Goal: Find contact information: Find contact information

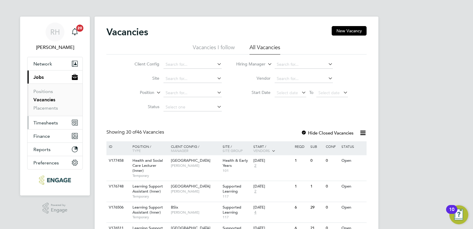
click at [43, 122] on span "Timesheets" at bounding box center [45, 123] width 25 height 6
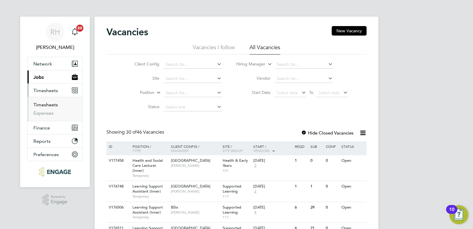
click at [51, 105] on link "Timesheets" at bounding box center [45, 105] width 25 height 6
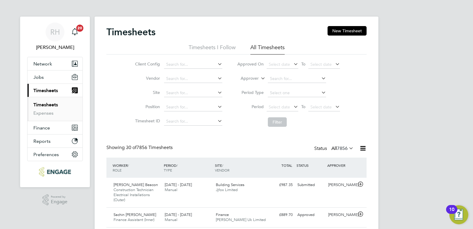
click at [363, 147] on icon at bounding box center [362, 147] width 7 height 7
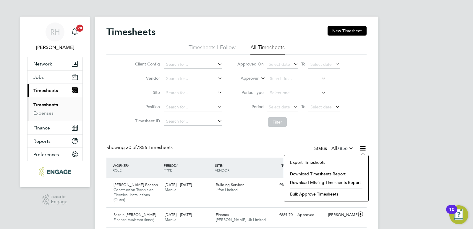
click at [332, 173] on li "Download Timesheets Report" at bounding box center [326, 174] width 78 height 8
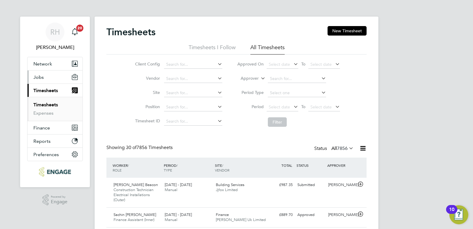
click at [43, 79] on span "Jobs" at bounding box center [38, 77] width 10 height 6
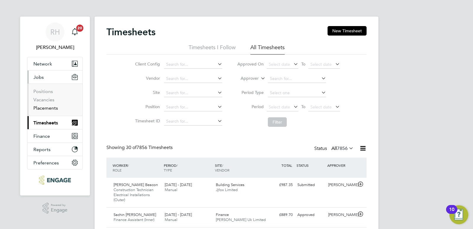
click at [39, 106] on link "Placements" at bounding box center [45, 108] width 25 height 6
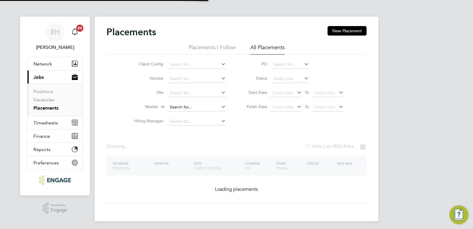
click at [189, 106] on input at bounding box center [197, 107] width 58 height 8
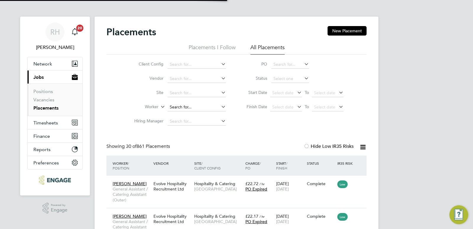
scroll to position [17, 51]
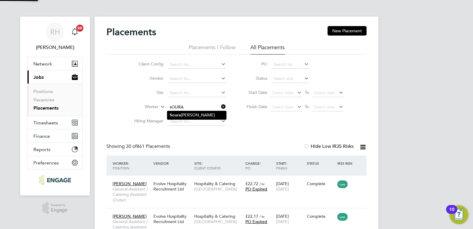
click at [188, 116] on li "Soura bh Sethi" at bounding box center [196, 115] width 59 height 8
type input "[PERSON_NAME]"
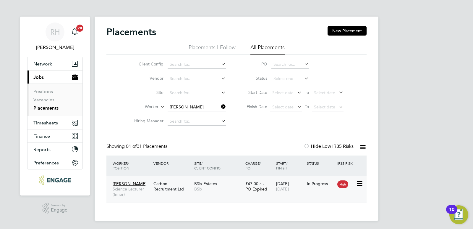
click at [157, 188] on div "Carbon Recruitment Ltd" at bounding box center [172, 186] width 41 height 17
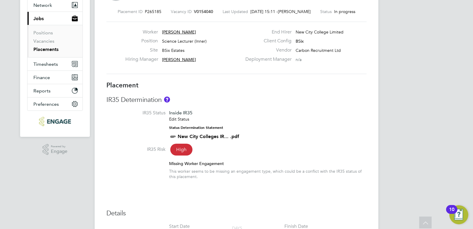
scroll to position [3, 0]
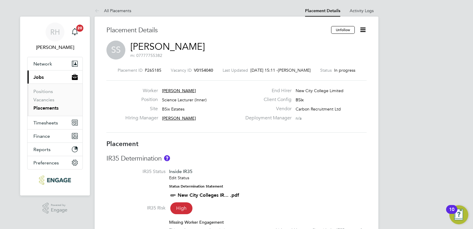
click at [172, 47] on link "[PERSON_NAME]" at bounding box center [167, 47] width 75 height 12
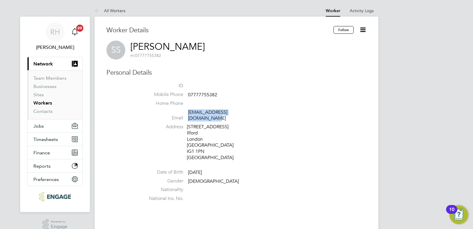
drag, startPoint x: 256, startPoint y: 112, endPoint x: 188, endPoint y: 114, distance: 68.1
click at [188, 114] on li "Email [EMAIL_ADDRESS][DOMAIN_NAME]" at bounding box center [254, 116] width 225 height 14
copy link "[EMAIL_ADDRESS][DOMAIN_NAME]"
